Goal: Task Accomplishment & Management: Use online tool/utility

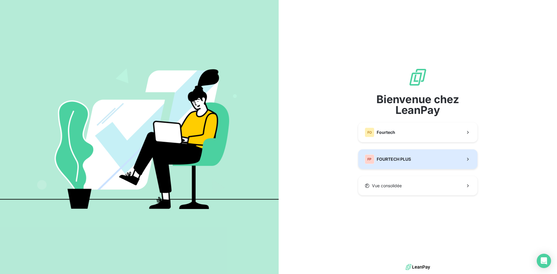
click at [401, 159] on span "FOURTECH PLUS" at bounding box center [394, 159] width 34 height 6
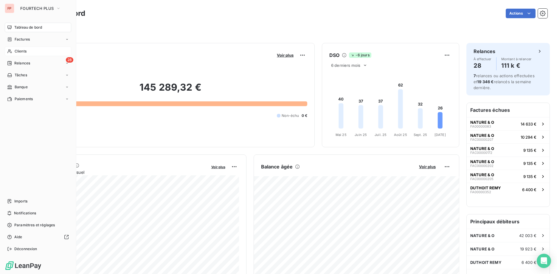
click at [18, 51] on span "Clients" at bounding box center [21, 51] width 12 height 5
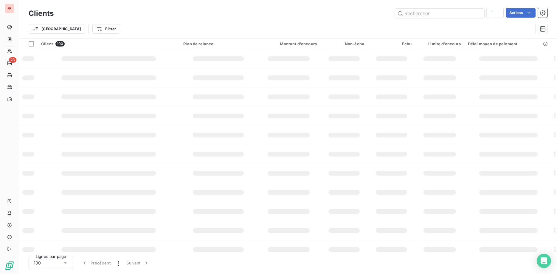
type input "VILLE"
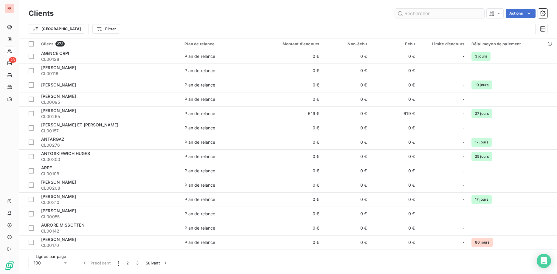
click at [419, 14] on input "text" at bounding box center [439, 14] width 89 height 10
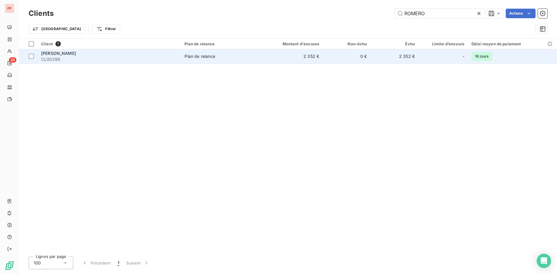
type input "ROMERO"
click at [192, 57] on div "Plan de relance" at bounding box center [200, 56] width 31 height 6
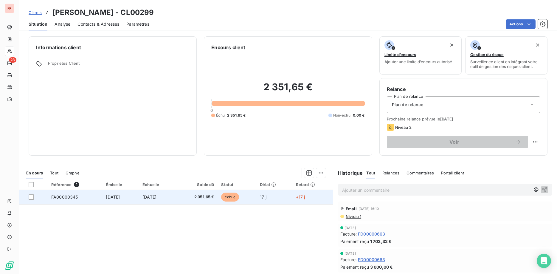
click at [214, 197] on span "2 351,65 €" at bounding box center [196, 197] width 35 height 6
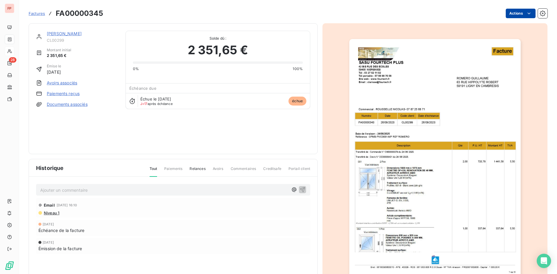
click at [523, 12] on html "FP 28 Factures FA00000345 Actions [PERSON_NAME] CL00299 Montant initial 2 351,6…" at bounding box center [278, 137] width 557 height 274
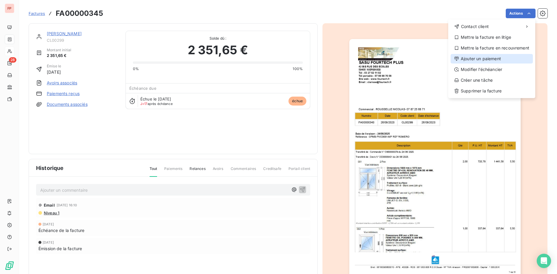
click at [487, 58] on div "Ajouter un paiement" at bounding box center [492, 59] width 82 height 10
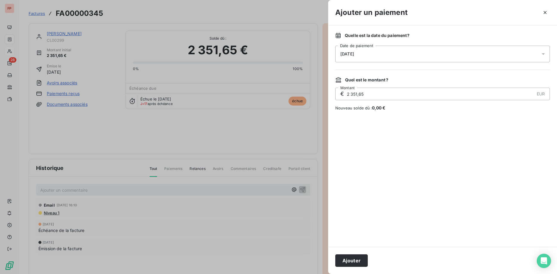
drag, startPoint x: 340, startPoint y: 96, endPoint x: 302, endPoint y: 97, distance: 38.5
click at [346, 97] on input "2 351,65" at bounding box center [440, 94] width 188 height 12
type input "1 500,00"
click at [356, 258] on button "Ajouter" at bounding box center [351, 260] width 32 height 13
